Goal: Task Accomplishment & Management: Complete application form

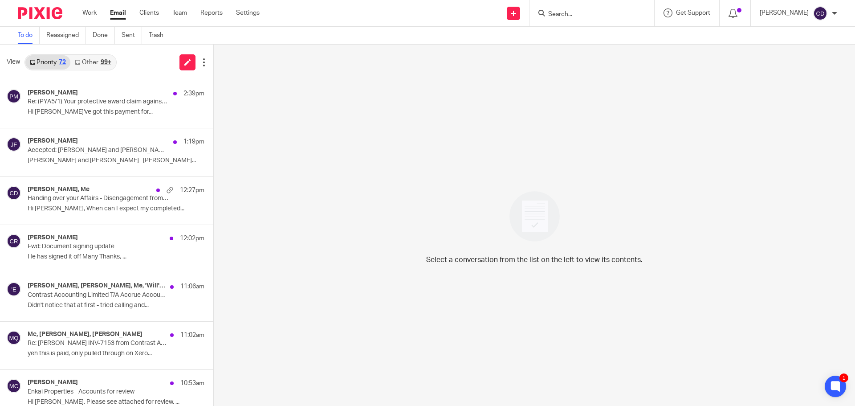
click at [577, 12] on input "Search" at bounding box center [587, 15] width 80 height 8
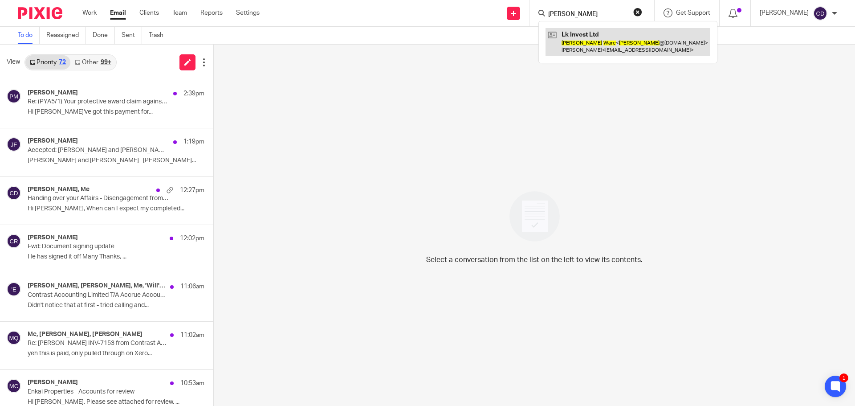
type input "lucy ware"
click at [648, 46] on link at bounding box center [628, 42] width 165 height 28
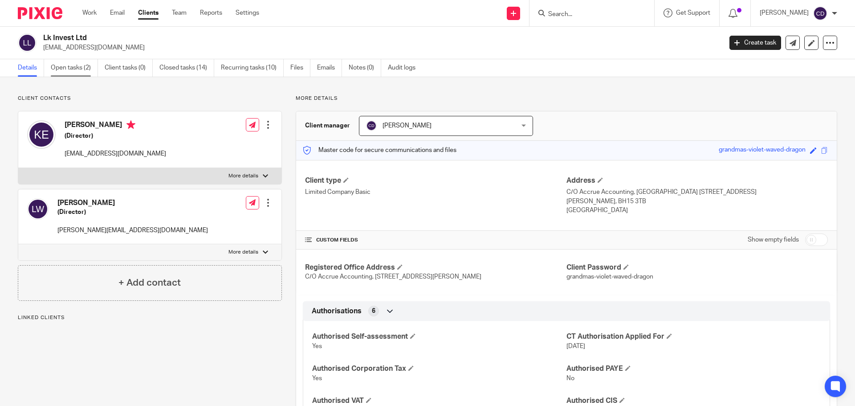
click at [65, 70] on link "Open tasks (2)" at bounding box center [74, 67] width 47 height 17
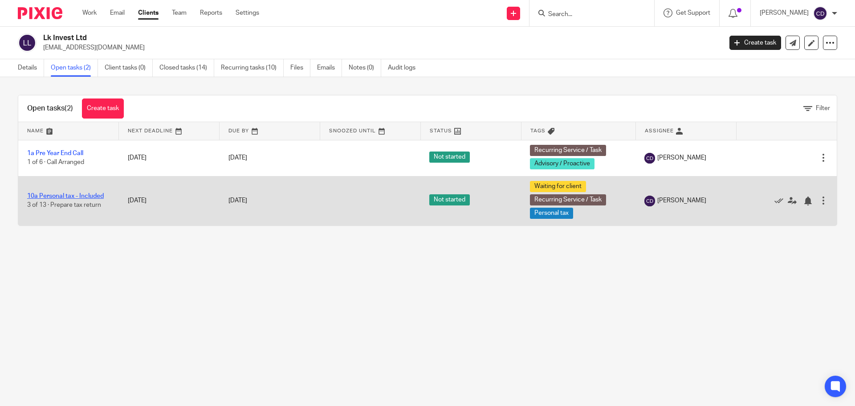
click at [80, 197] on link "10a Personal tax - Included" at bounding box center [65, 196] width 77 height 6
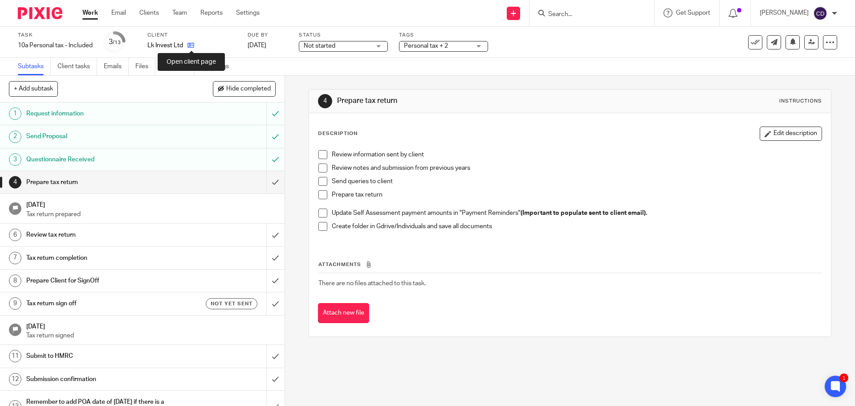
click at [189, 47] on icon at bounding box center [191, 45] width 7 height 7
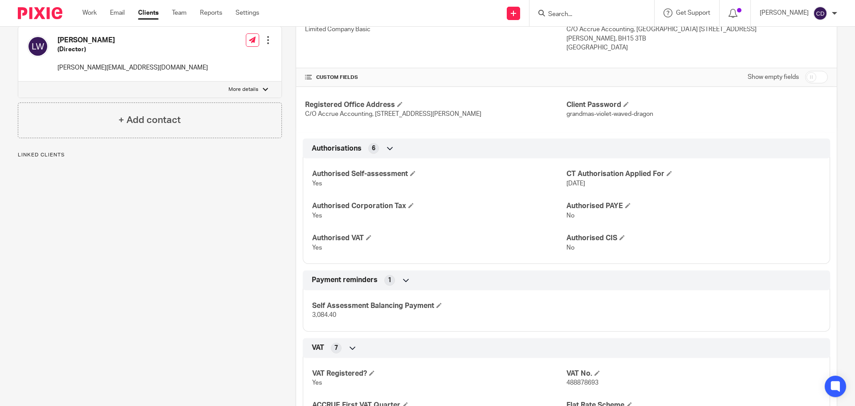
scroll to position [134, 0]
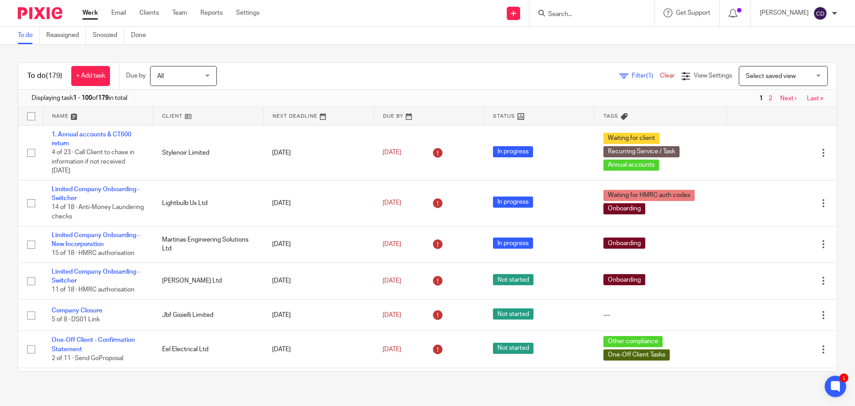
scroll to position [3927, 0]
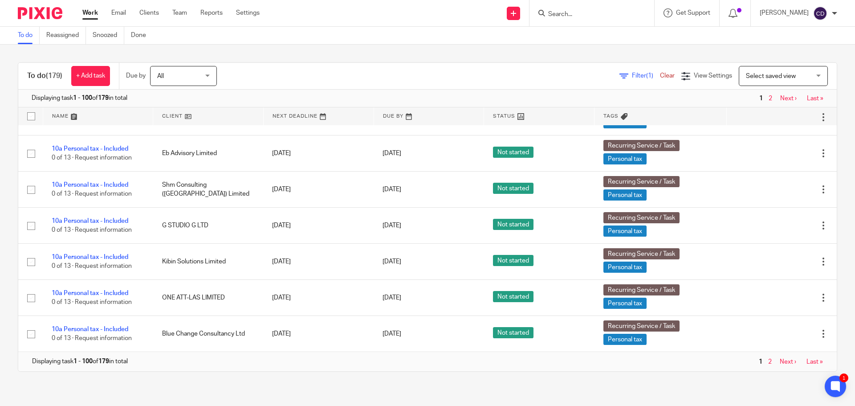
click at [611, 20] on div at bounding box center [592, 13] width 125 height 26
click at [617, 12] on input "Search" at bounding box center [587, 15] width 80 height 8
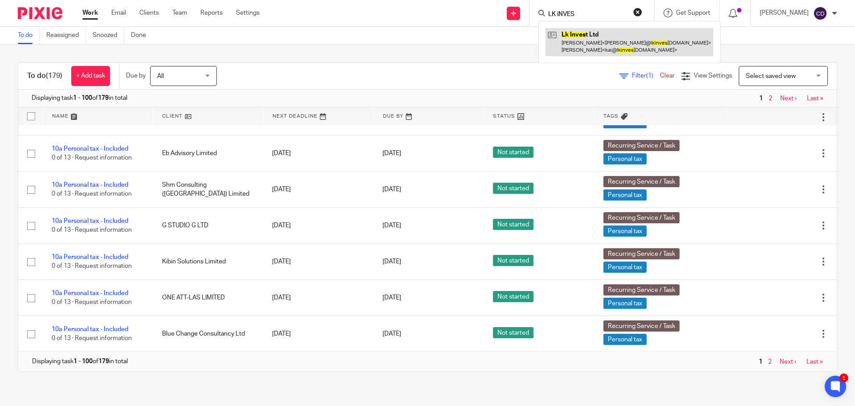
type input "LK iNVES"
click at [620, 44] on link at bounding box center [630, 42] width 168 height 28
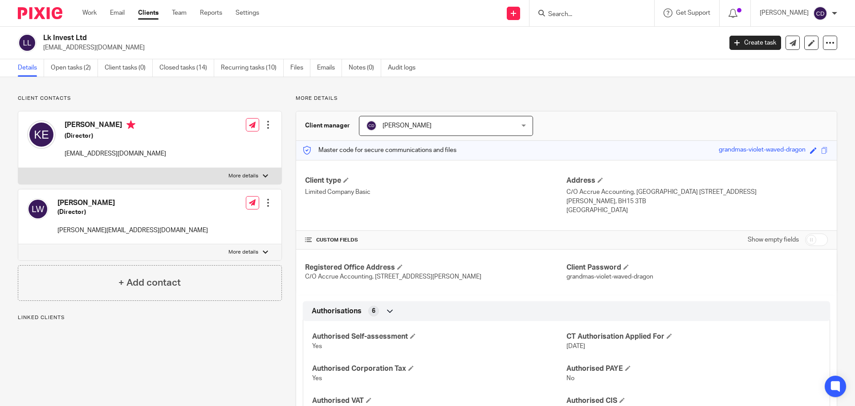
click at [65, 56] on div "Lk Invest Ltd [EMAIL_ADDRESS][DOMAIN_NAME] Create task Update from Companies Ho…" at bounding box center [427, 43] width 855 height 33
click at [68, 61] on link "Open tasks (2)" at bounding box center [74, 67] width 47 height 17
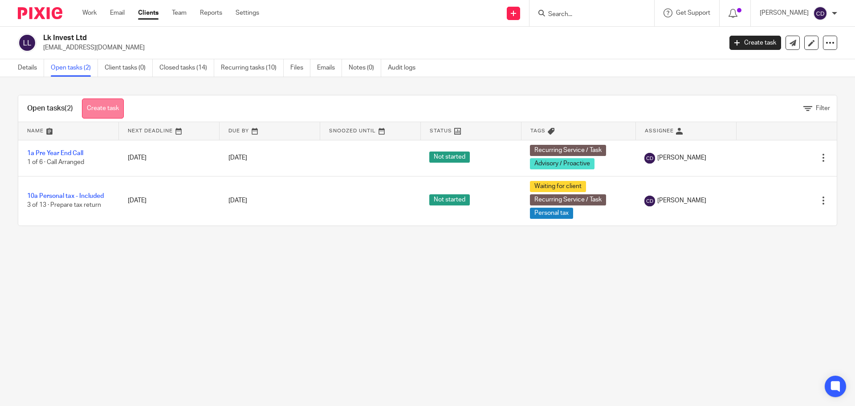
click at [102, 105] on link "Create task" at bounding box center [103, 108] width 42 height 20
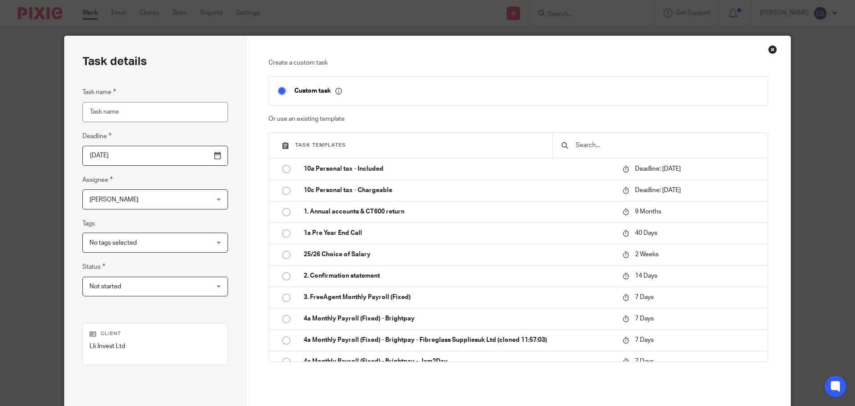
click at [660, 148] on input "text" at bounding box center [667, 145] width 184 height 10
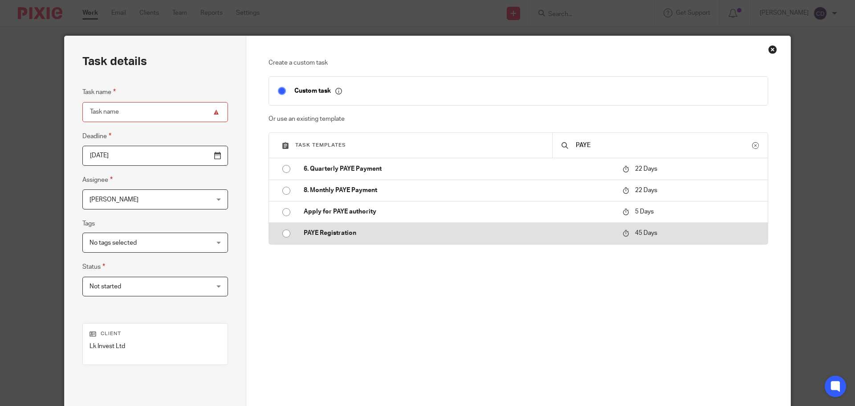
type input "PAYE"
click at [410, 235] on p "PAYE Registration" at bounding box center [459, 233] width 310 height 9
type input "2025-10-06"
type input "PAYE Registration"
checkbox input "false"
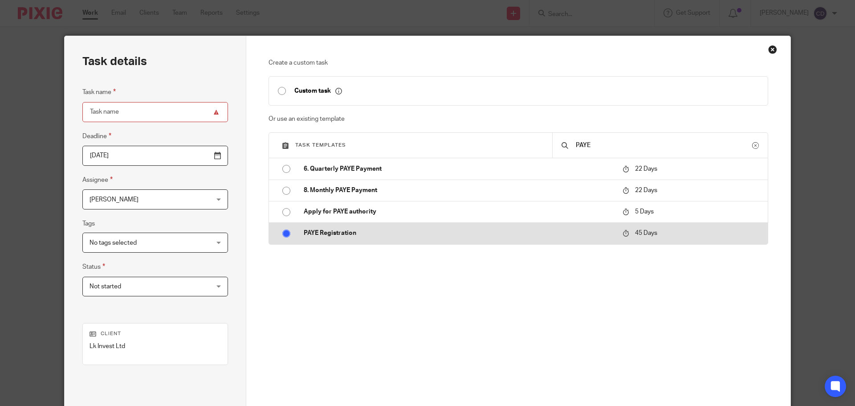
radio input "true"
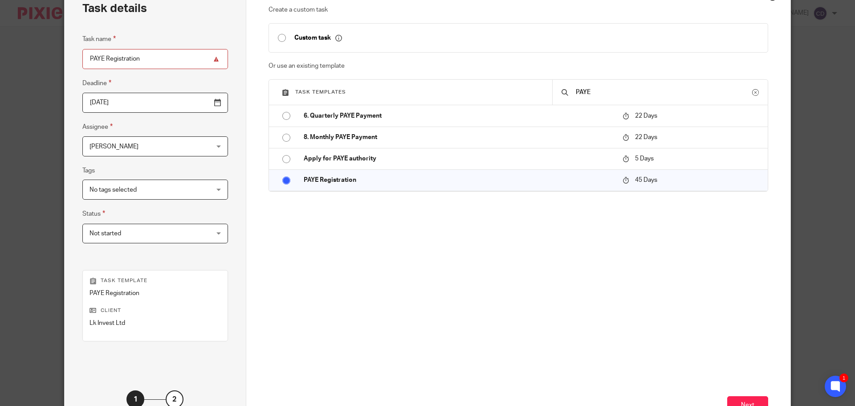
scroll to position [121, 0]
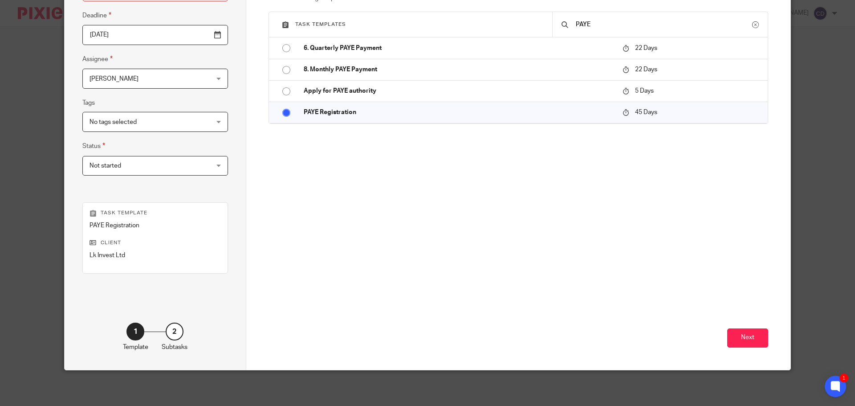
click at [102, 164] on span "Not started" at bounding box center [106, 166] width 32 height 6
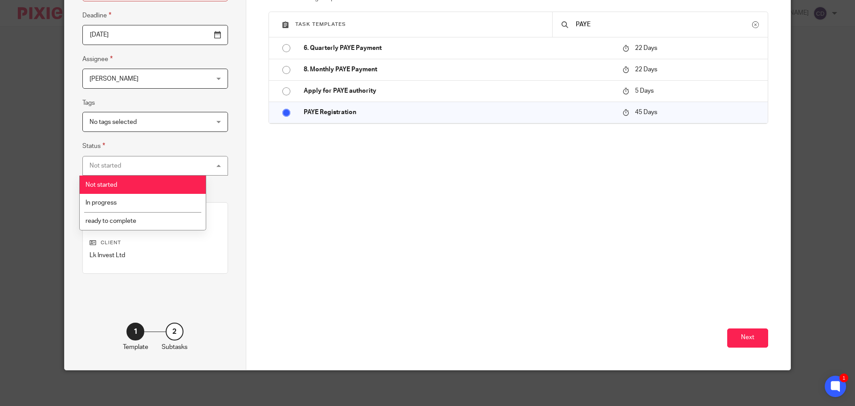
click at [192, 141] on fieldset "Status Not started Not started Not started In progress ready to complete 1" at bounding box center [155, 158] width 146 height 35
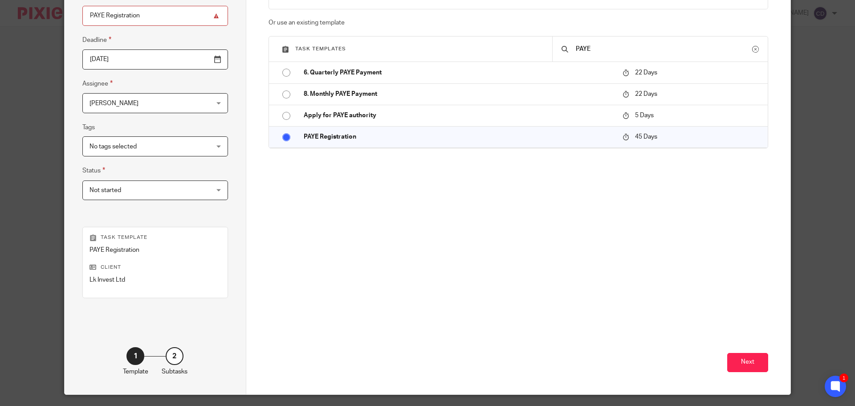
scroll to position [76, 0]
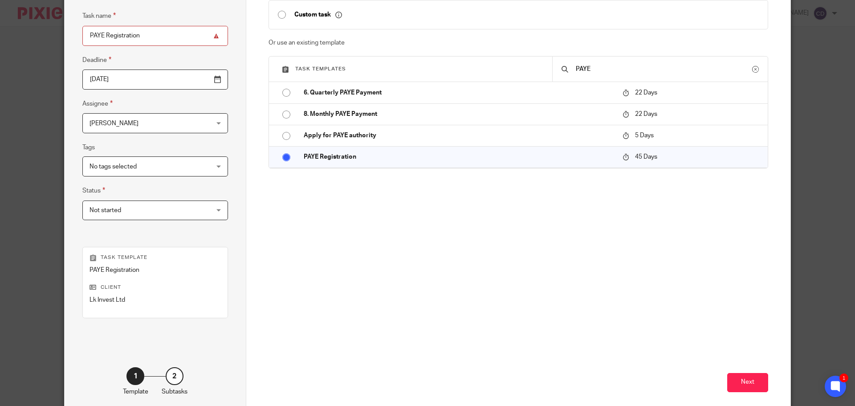
click at [144, 158] on span "No tags selected" at bounding box center [145, 166] width 110 height 19
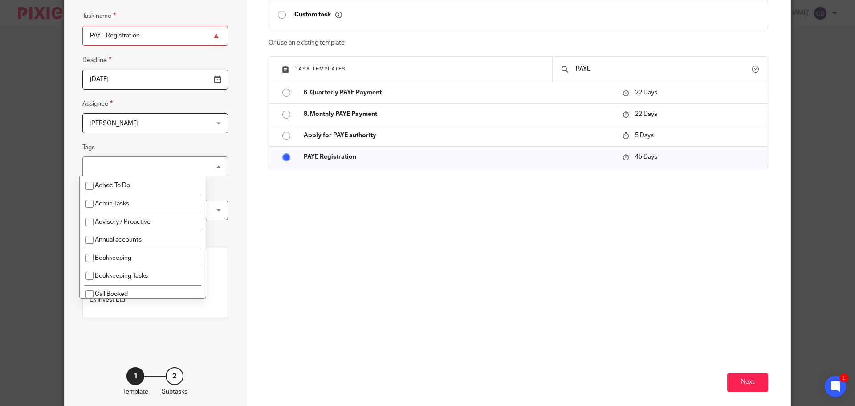
click at [278, 183] on div "Create a custom task Custom task Or use an existing template Task templates PAY…" at bounding box center [519, 128] width 500 height 293
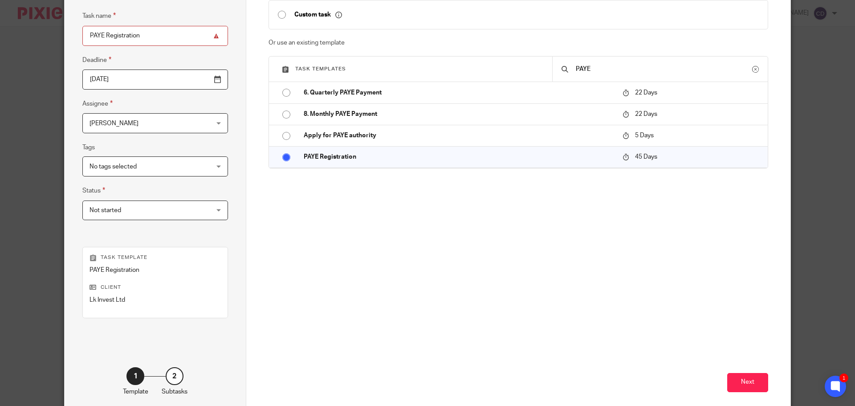
click at [142, 156] on fieldset "Tags No tags selected Adhoc To Do Admin Tasks Advisory / Proactive Annual accou…" at bounding box center [155, 159] width 146 height 34
click at [147, 167] on span "No tags selected" at bounding box center [145, 166] width 110 height 19
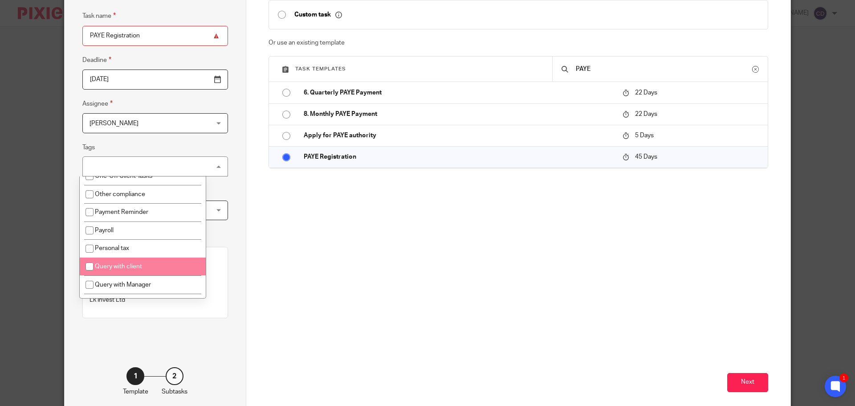
scroll to position [267, 0]
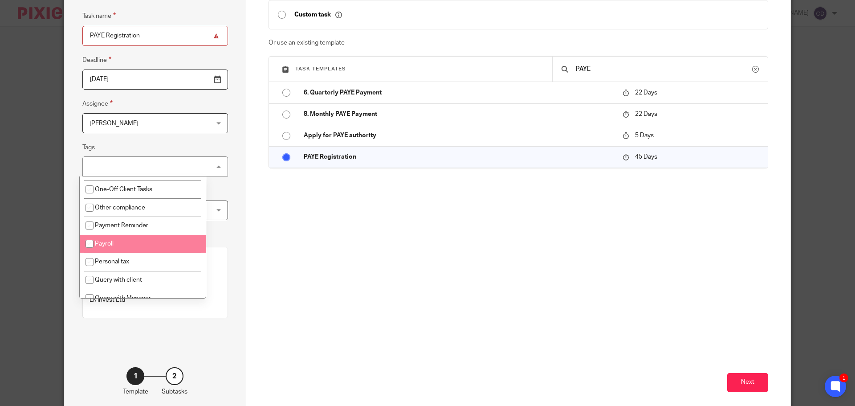
click at [134, 243] on li "Payroll" at bounding box center [143, 244] width 126 height 18
checkbox input "true"
click at [742, 382] on button "Next" at bounding box center [747, 382] width 41 height 19
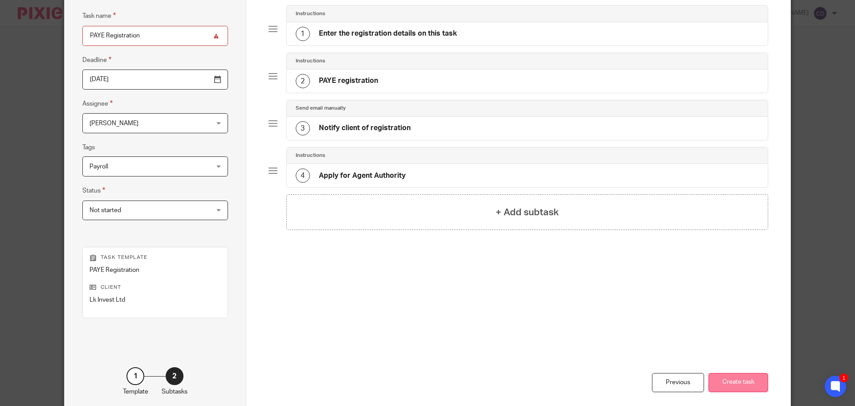
click at [741, 381] on button "Create task" at bounding box center [739, 382] width 60 height 19
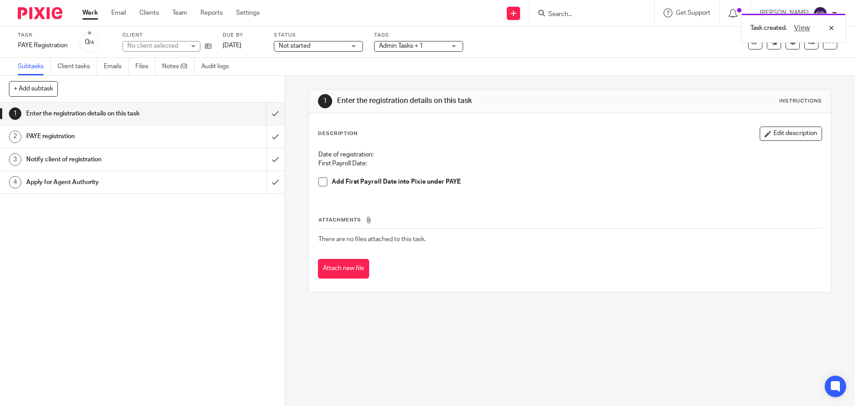
click at [773, 131] on button "Edit description" at bounding box center [791, 134] width 62 height 14
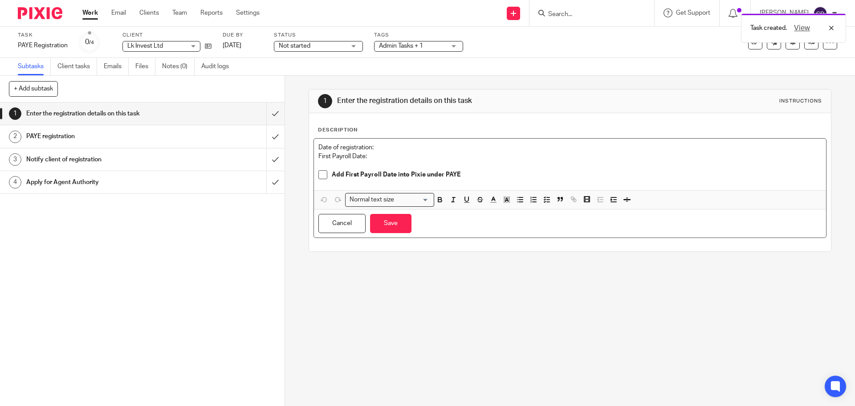
click at [390, 143] on p "Date of registration:" at bounding box center [569, 147] width 503 height 9
click at [407, 156] on p "First Payroll Date:" at bounding box center [569, 156] width 503 height 9
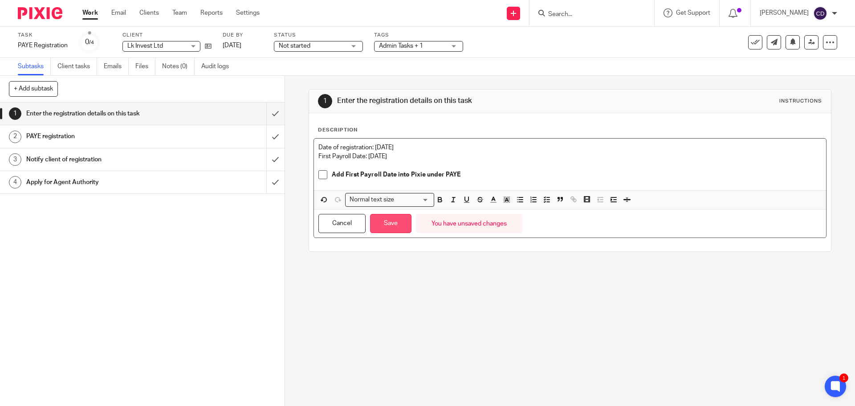
click at [388, 228] on button "Save" at bounding box center [390, 223] width 41 height 19
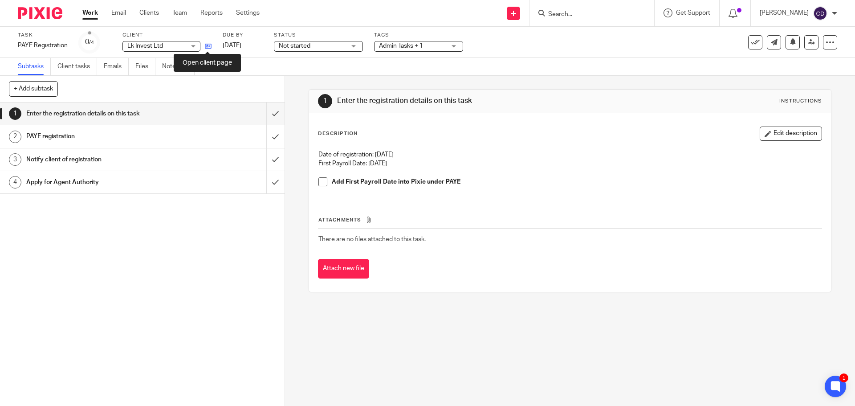
click at [211, 44] on icon at bounding box center [208, 46] width 7 height 7
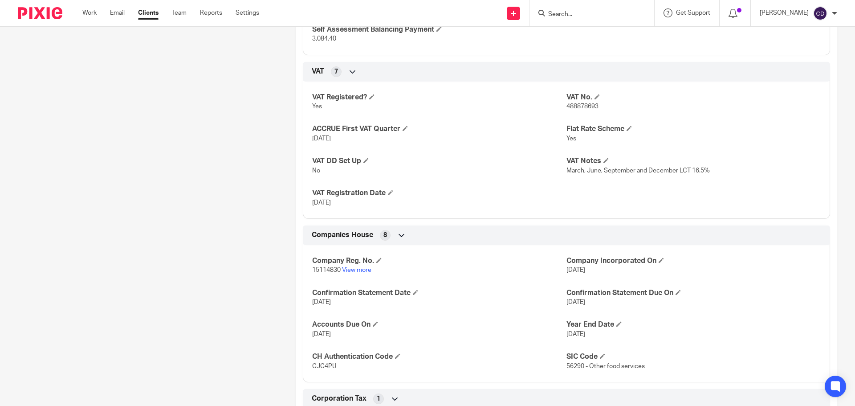
scroll to position [490, 0]
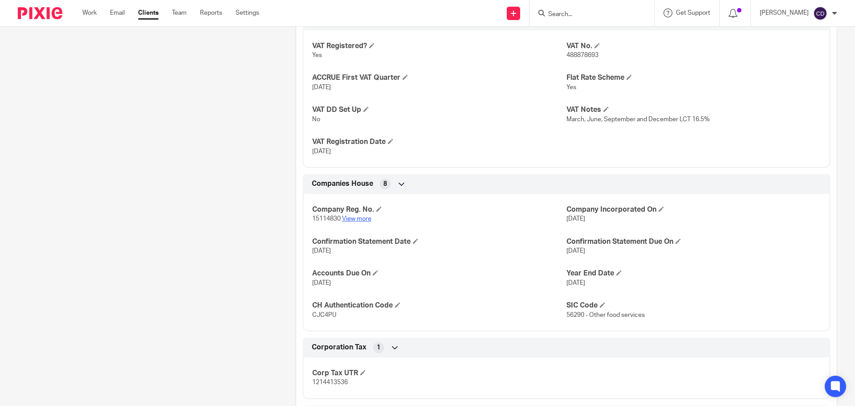
click at [361, 221] on link "View more" at bounding box center [356, 219] width 29 height 6
